Goal: Task Accomplishment & Management: Complete application form

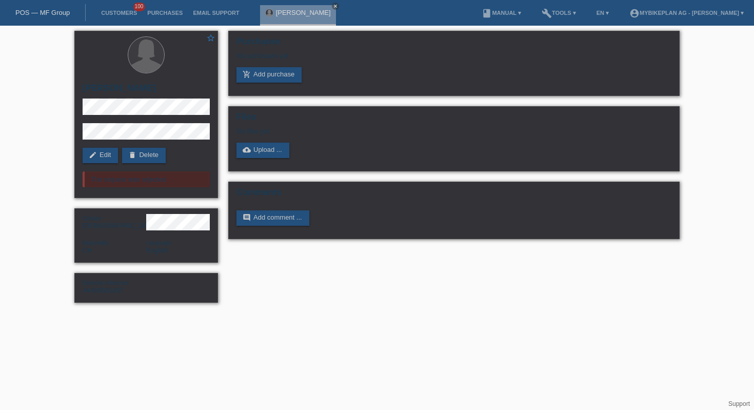
click at [32, 12] on link "POS — MF Group" at bounding box center [42, 13] width 54 height 8
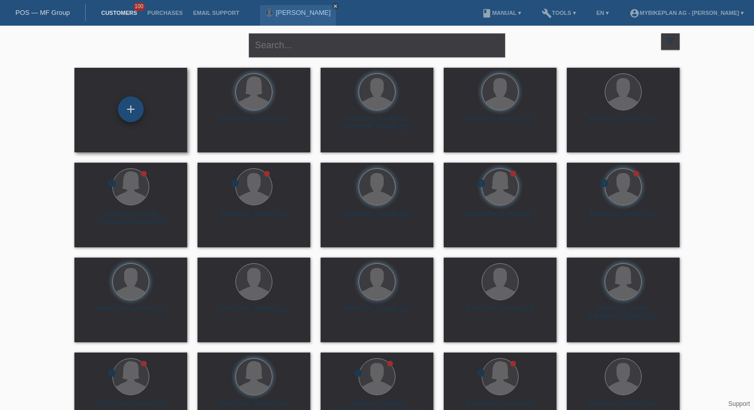
click at [141, 110] on div "+" at bounding box center [131, 109] width 26 height 26
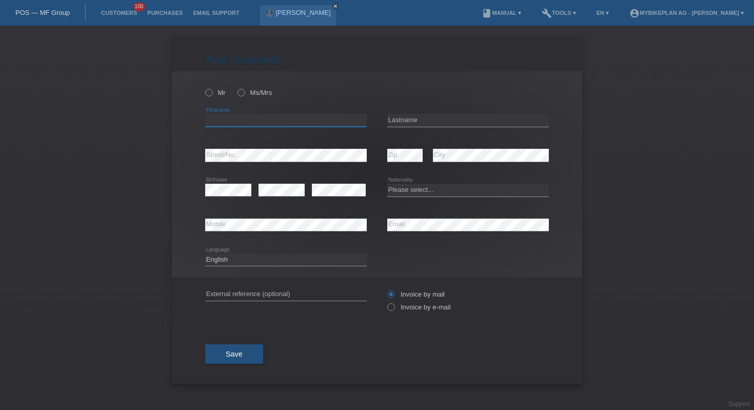
click at [254, 116] on input "text" at bounding box center [286, 120] width 162 height 13
paste input "[PERSON_NAME]"
type input "[PERSON_NAME]"
click at [411, 120] on input "text" at bounding box center [468, 120] width 162 height 13
paste input "[PERSON_NAME]"
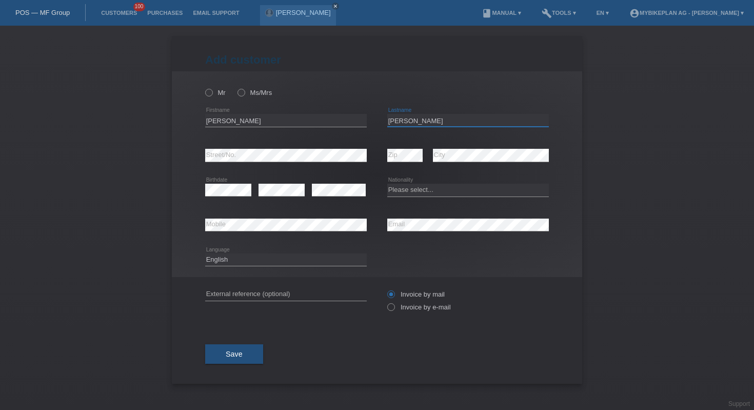
type input "[PERSON_NAME]"
click at [442, 187] on select "Please select... Switzerland Austria Germany Liechtenstein ------------ Afghani…" at bounding box center [468, 190] width 162 height 12
select select "CH"
click at [271, 261] on select "Deutsch Français Italiano English" at bounding box center [286, 260] width 162 height 12
select select "fr"
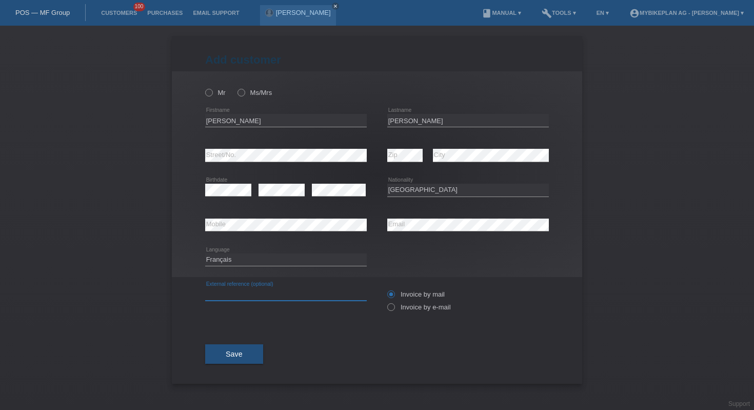
click at [266, 293] on input "text" at bounding box center [286, 294] width 162 height 13
paste input "44400832647"
type input "44400832647"
click at [386, 302] on icon at bounding box center [386, 302] width 0 height 0
click at [394, 307] on input "Invoice by e-mail" at bounding box center [390, 309] width 7 height 13
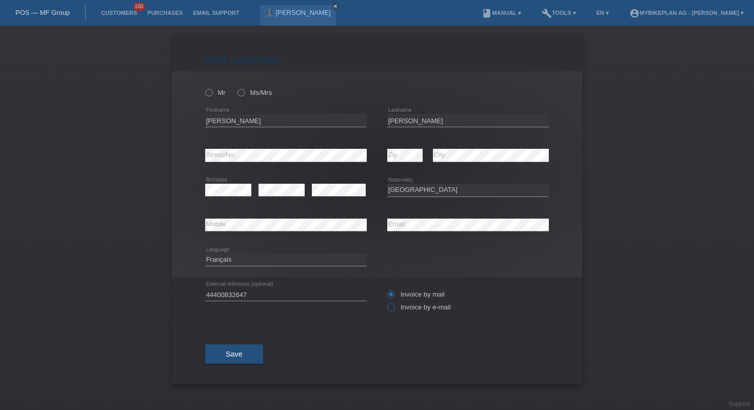
radio input "true"
click at [219, 92] on label "Mr" at bounding box center [215, 93] width 21 height 8
click at [212, 92] on input "Mr" at bounding box center [208, 92] width 7 height 7
radio input "true"
click at [231, 354] on span "Save" at bounding box center [234, 354] width 17 height 8
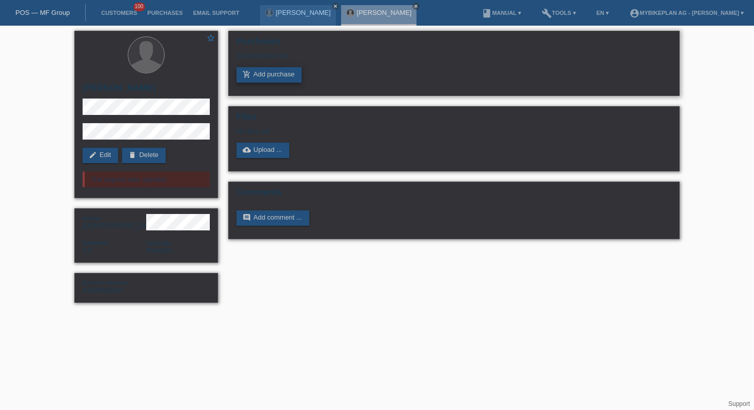
click at [264, 72] on link "add_shopping_cart Add purchase" at bounding box center [269, 74] width 65 height 15
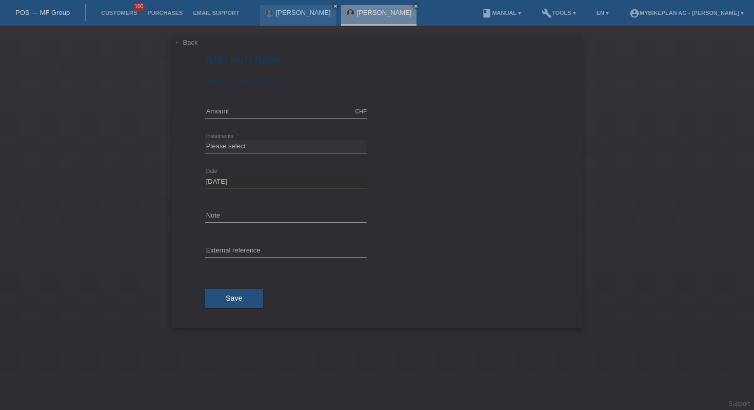
click at [268, 105] on div "CHF error Amount" at bounding box center [286, 111] width 162 height 35
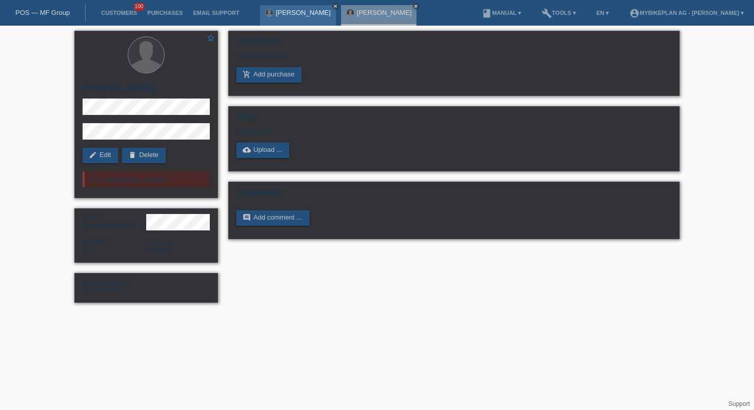
click at [338, 6] on icon "close" at bounding box center [335, 6] width 5 height 5
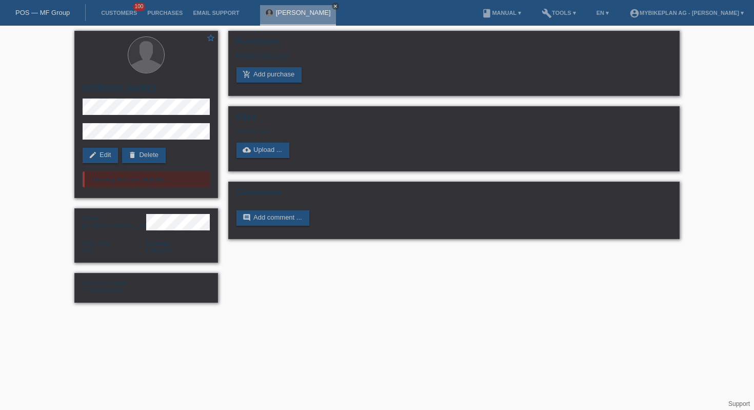
click at [333, 5] on icon "close" at bounding box center [335, 6] width 5 height 5
click at [51, 12] on link "POS — MF Group" at bounding box center [42, 13] width 54 height 8
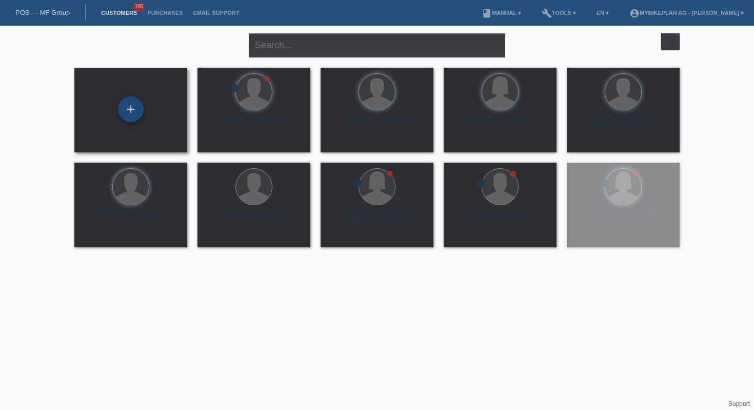
click at [132, 111] on div "+" at bounding box center [131, 109] width 26 height 26
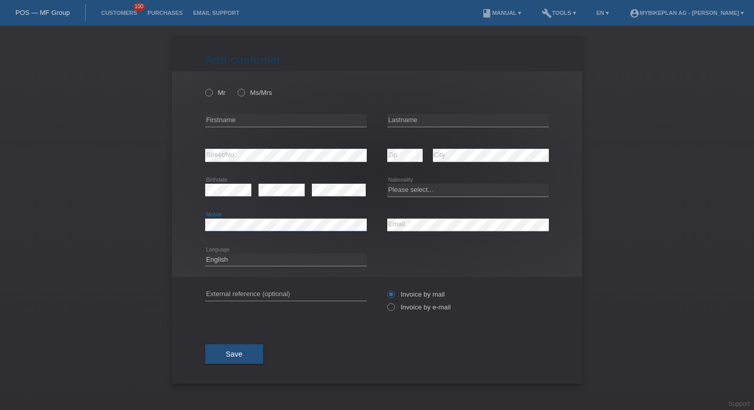
click at [313, 231] on div "error Mobile" at bounding box center [286, 225] width 162 height 13
click at [483, 184] on div "Please select... Switzerland Austria Germany Liechtenstein ------------ Afghani…" at bounding box center [468, 190] width 162 height 35
click at [474, 192] on select "Please select... Switzerland Austria Germany Liechtenstein ------------ Afghani…" at bounding box center [468, 190] width 162 height 12
select select "CH"
click at [231, 118] on input "text" at bounding box center [286, 120] width 162 height 13
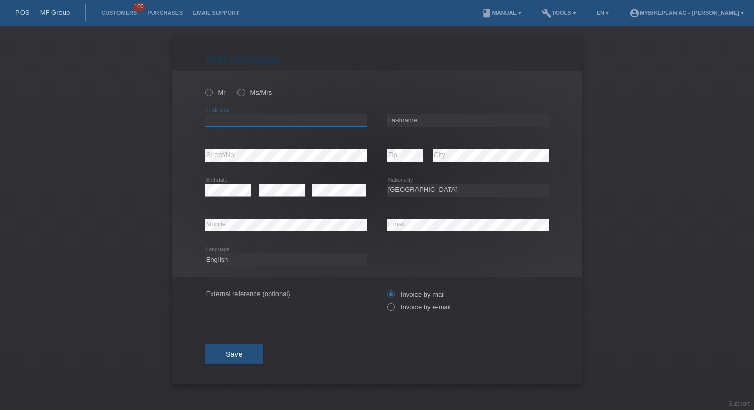
paste input "Jonas"
type input "Jonas"
click at [216, 94] on label "Mr" at bounding box center [215, 93] width 21 height 8
click at [212, 94] on input "Mr" at bounding box center [208, 92] width 7 height 7
radio input "true"
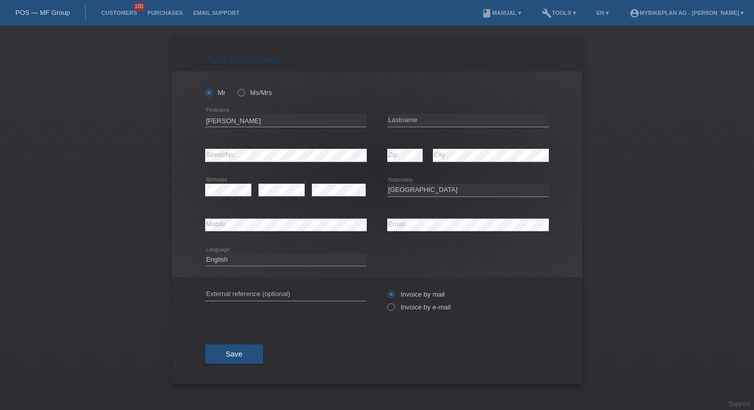
click at [331, 127] on icon at bounding box center [286, 127] width 162 height 1
click at [410, 121] on input "text" at bounding box center [468, 120] width 162 height 13
paste input "Kiefer"
type input "Kiefer"
click at [269, 294] on input "text" at bounding box center [286, 294] width 162 height 13
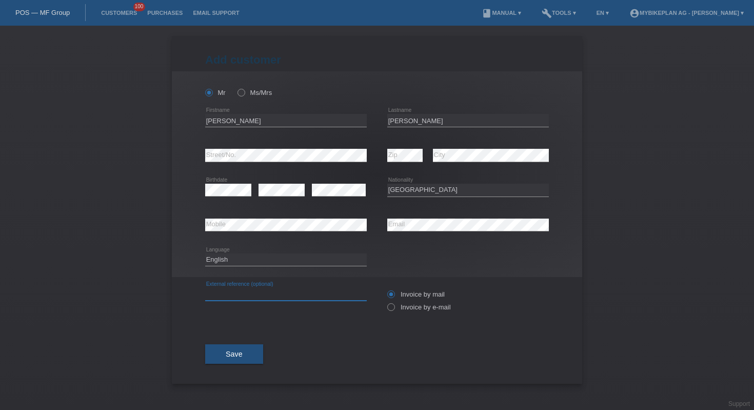
paste input "44464655285"
type input "44464655285"
click at [399, 306] on label "Invoice by e-mail" at bounding box center [419, 307] width 64 height 8
click at [394, 306] on input "Invoice by e-mail" at bounding box center [390, 309] width 7 height 13
radio input "true"
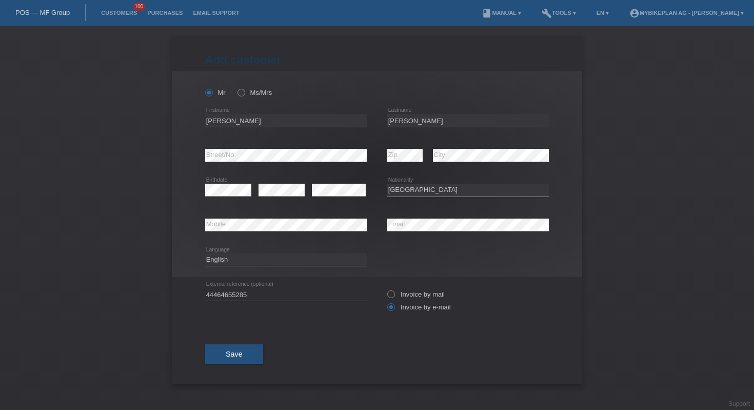
click at [304, 269] on div "Deutsch Français Italiano English error Language" at bounding box center [286, 260] width 162 height 35
click at [297, 266] on icon at bounding box center [286, 266] width 162 height 1
click at [294, 261] on select "Deutsch Français Italiano English" at bounding box center [286, 260] width 162 height 12
select select "de"
click at [236, 358] on span "Save" at bounding box center [234, 354] width 17 height 8
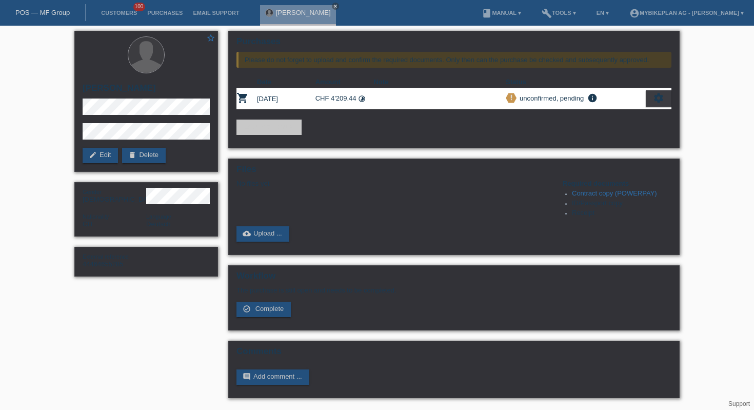
click at [32, 13] on link "POS — MF Group" at bounding box center [42, 13] width 54 height 8
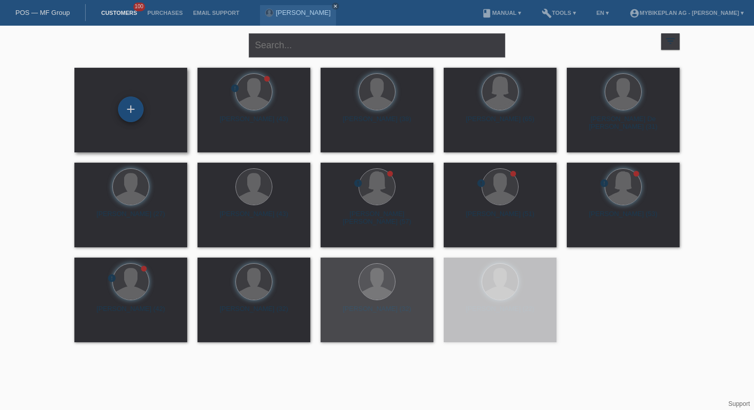
click at [120, 108] on div "+" at bounding box center [131, 109] width 26 height 26
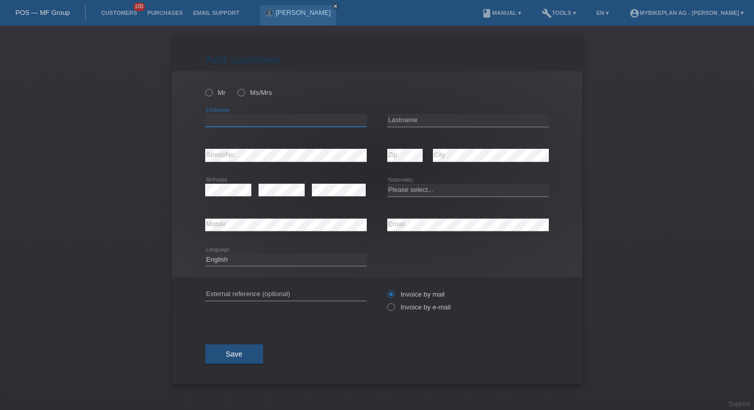
click at [322, 119] on input "text" at bounding box center [286, 120] width 162 height 13
paste input "[EMAIL_ADDRESS][DOMAIN_NAME]"
type input "[EMAIL_ADDRESS][DOMAIN_NAME]"
click at [272, 218] on div "error Mobile" at bounding box center [286, 225] width 162 height 35
click at [441, 117] on input "text" at bounding box center [468, 120] width 162 height 13
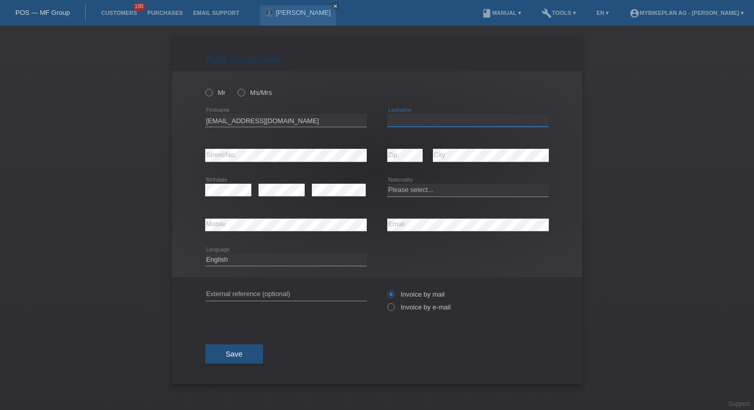
paste input "El Maghari"
type input "El Maghari"
click at [266, 119] on input "mohammedelmaghari72@gmail.com" at bounding box center [286, 120] width 162 height 13
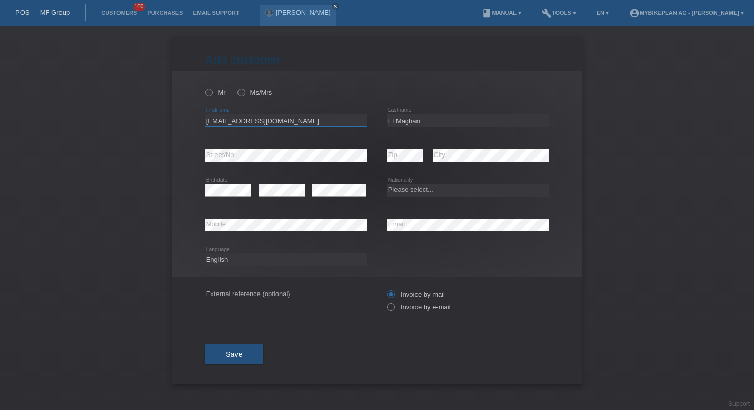
paste input "Mohammed"
type input "Mohammed"
click at [324, 201] on div "error" at bounding box center [339, 190] width 54 height 35
click at [407, 191] on select "Please select... Switzerland Austria Germany Liechtenstein ------------ Afghani…" at bounding box center [468, 190] width 162 height 12
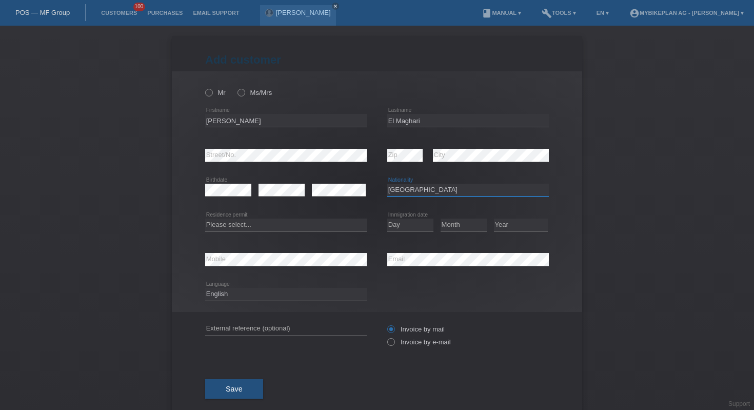
click at [404, 191] on select "Please select... Switzerland Austria Germany Liechtenstein ------------ Afghani…" at bounding box center [468, 190] width 162 height 12
select select "CH"
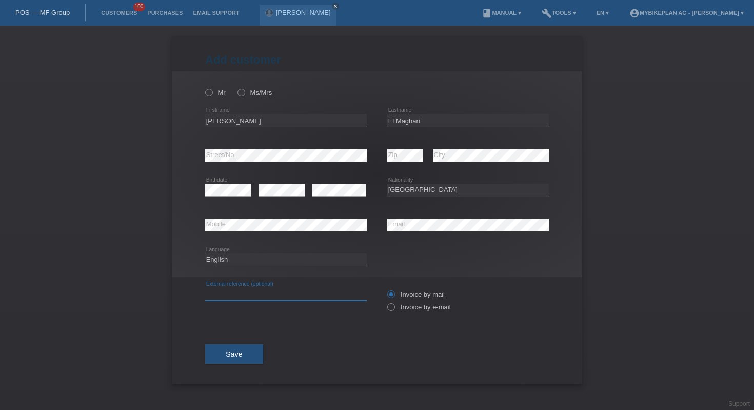
click at [266, 291] on input "text" at bounding box center [286, 294] width 162 height 13
paste input "44430347620"
type input "44430347620"
click at [252, 260] on select "Deutsch Français Italiano English" at bounding box center [286, 260] width 162 height 12
select select "de"
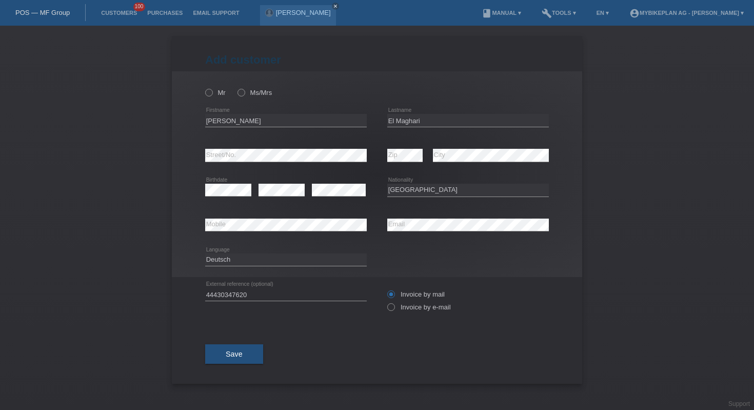
click at [402, 313] on div "Invoice by mail Invoice by e-mail" at bounding box center [468, 301] width 162 height 26
click at [400, 311] on label "Invoice by e-mail" at bounding box center [419, 307] width 64 height 8
click at [394, 312] on input "Invoice by e-mail" at bounding box center [390, 309] width 7 height 13
radio input "true"
click at [204, 87] on icon at bounding box center [204, 87] width 0 height 0
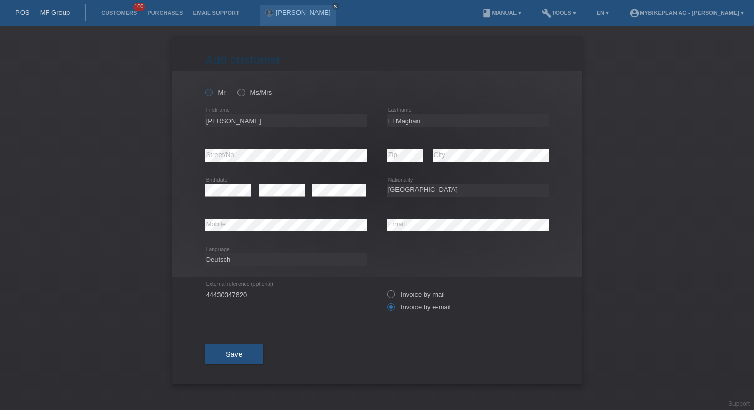
click at [210, 95] on input "Mr" at bounding box center [208, 92] width 7 height 7
radio input "true"
click at [232, 355] on span "Save" at bounding box center [234, 354] width 17 height 8
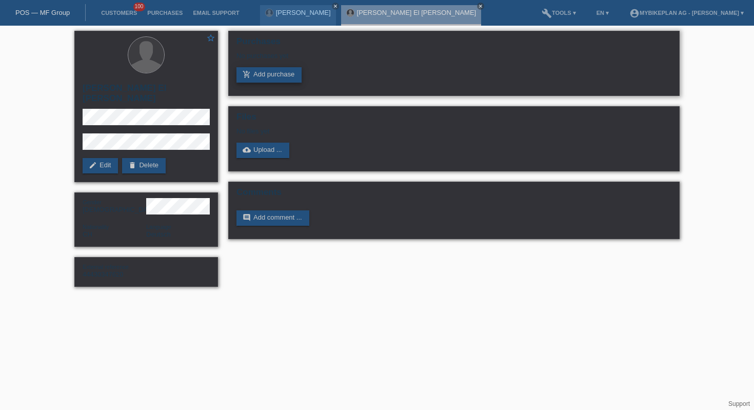
click at [262, 81] on link "add_shopping_cart Add purchase" at bounding box center [269, 74] width 65 height 15
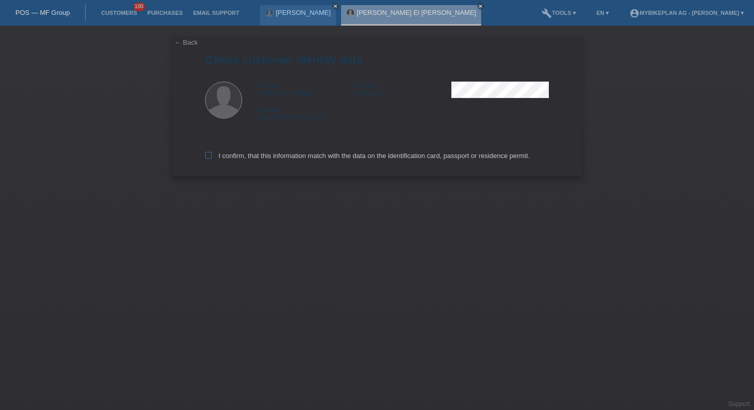
click at [232, 158] on label "I confirm, that this information match with the data on the identification card…" at bounding box center [367, 156] width 325 height 8
click at [212, 158] on input "I confirm, that this information match with the data on the identification card…" at bounding box center [208, 155] width 7 height 7
checkbox input "true"
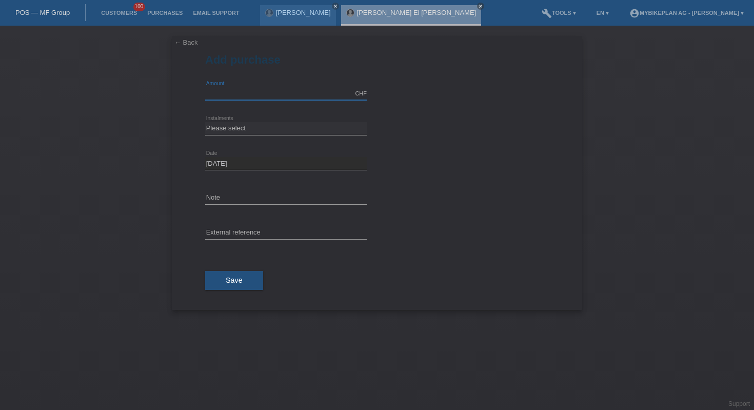
click at [234, 91] on input "text" at bounding box center [286, 93] width 162 height 13
type input "4299.00"
click at [277, 128] on select "Please select 6 instalments 12 instalments 18 instalments 24 instalments 36 ins…" at bounding box center [286, 128] width 162 height 12
select select "487"
click at [282, 226] on div "error External reference" at bounding box center [286, 233] width 162 height 35
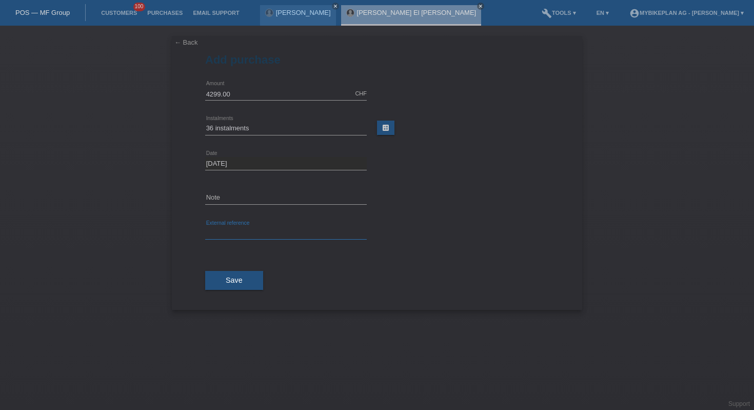
click at [287, 236] on input "text" at bounding box center [286, 233] width 162 height 13
paste input "44430347620"
type input "44430347620"
click at [253, 287] on button "Save" at bounding box center [234, 281] width 58 height 20
